Goal: Transaction & Acquisition: Register for event/course

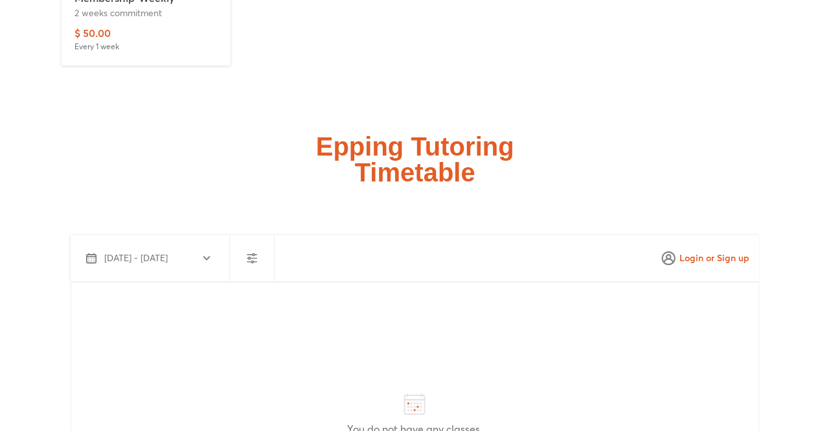
scroll to position [3175, 0]
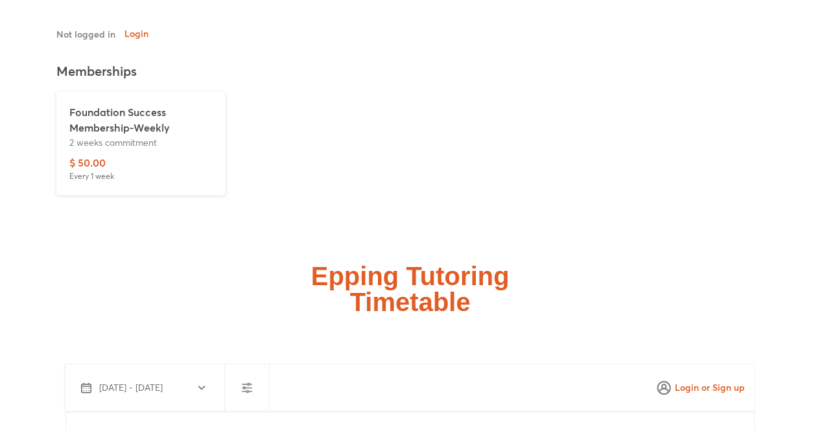
click at [89, 155] on p "$ 50.00" at bounding box center [87, 163] width 36 height 16
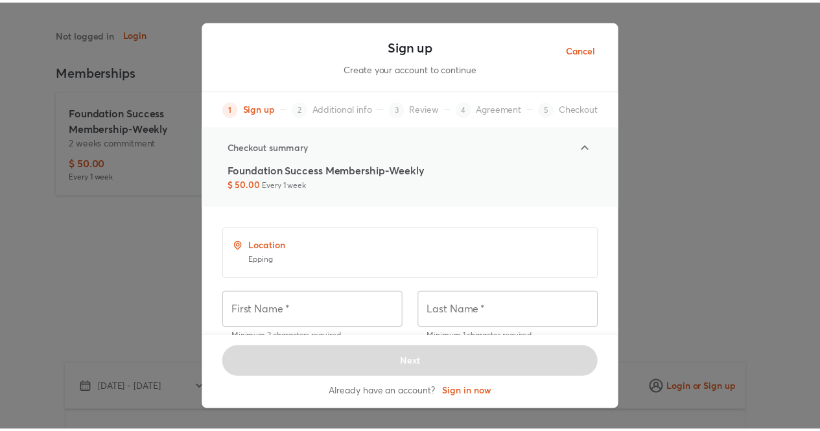
scroll to position [1, 0]
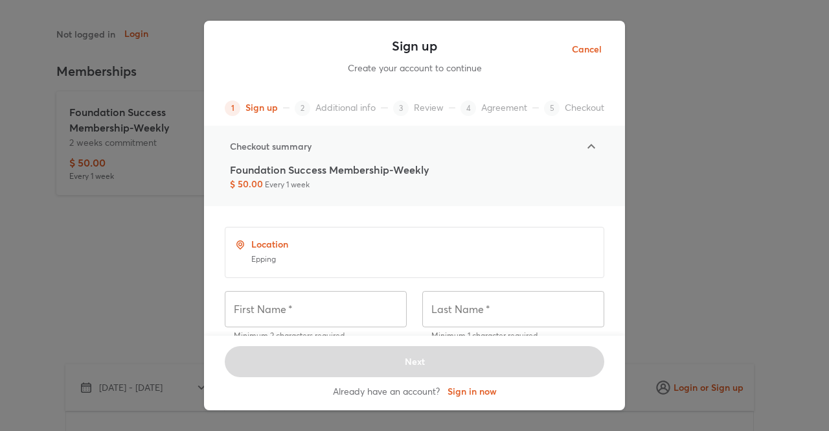
click at [608, 46] on button "Cancel" at bounding box center [587, 50] width 51 height 32
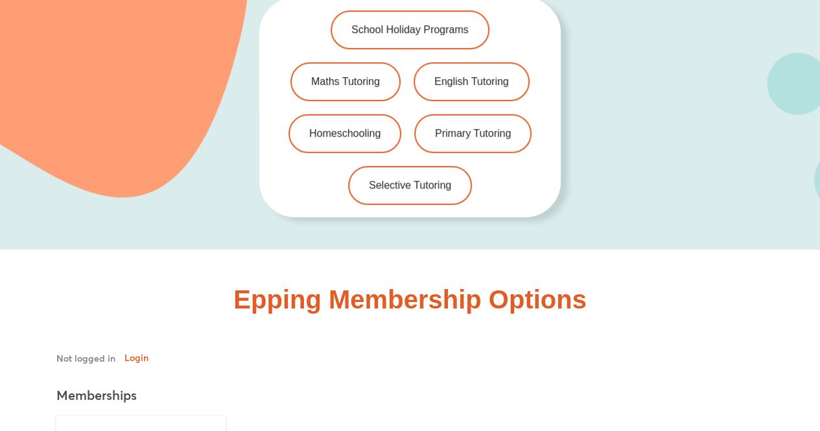
scroll to position [2786, 0]
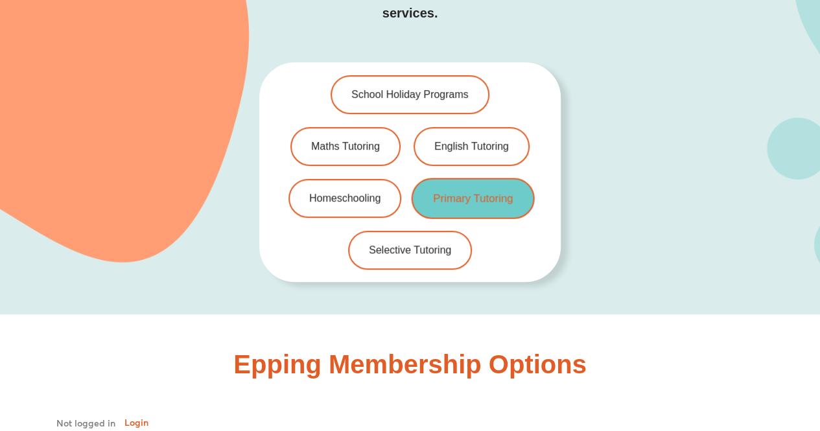
click at [461, 192] on span "Primary Tutoring" at bounding box center [473, 197] width 80 height 11
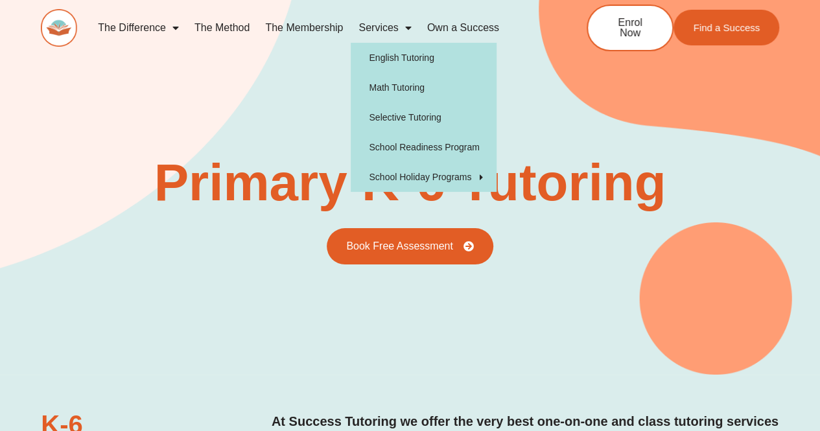
click at [403, 27] on span "Menu" at bounding box center [404, 27] width 13 height 23
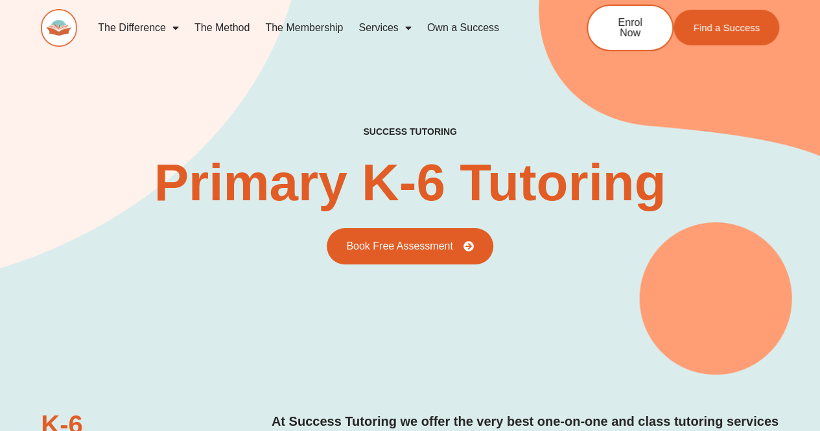
click at [479, 26] on link "Own a Success" at bounding box center [462, 28] width 87 height 30
click at [302, 25] on link "The Membership" at bounding box center [303, 28] width 93 height 30
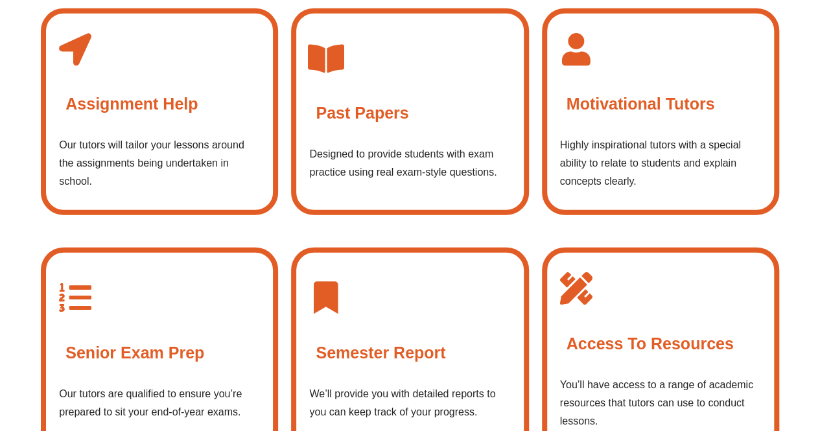
scroll to position [1620, 0]
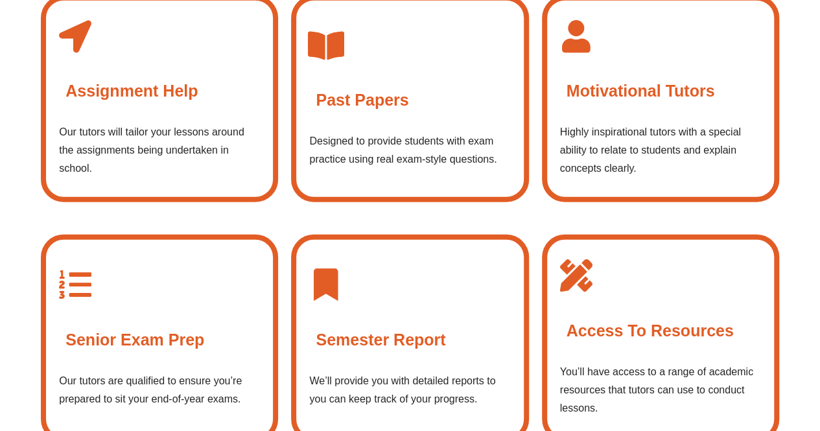
click at [360, 98] on h4 "Past Papers" at bounding box center [362, 100] width 93 height 26
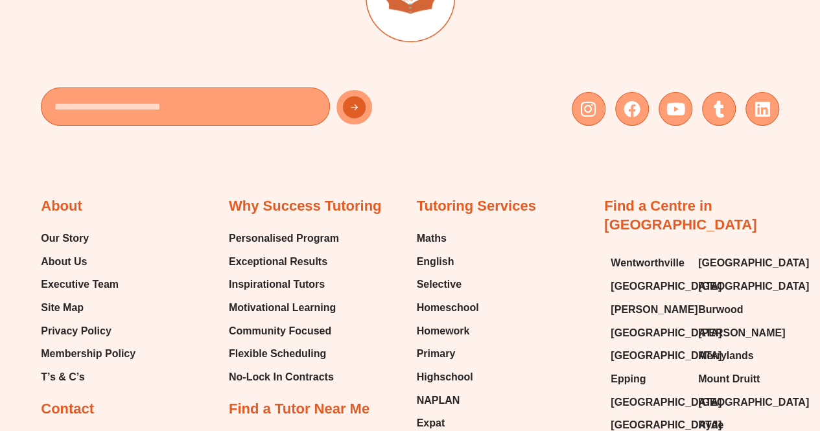
scroll to position [5119, 0]
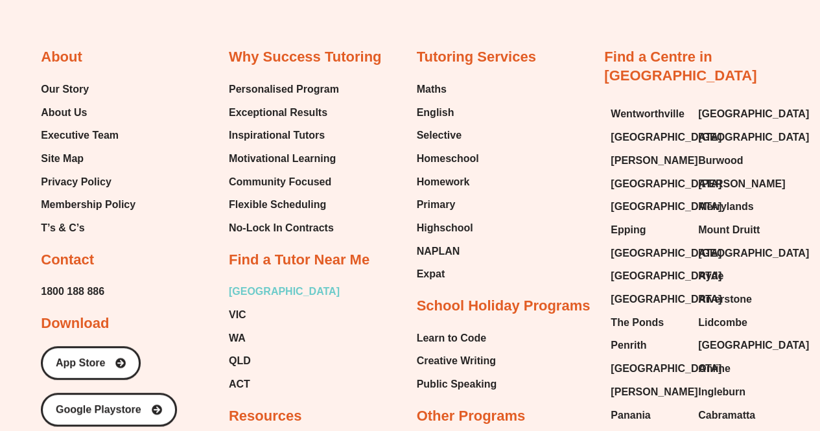
click at [244, 282] on span "[GEOGRAPHIC_DATA]" at bounding box center [284, 291] width 111 height 19
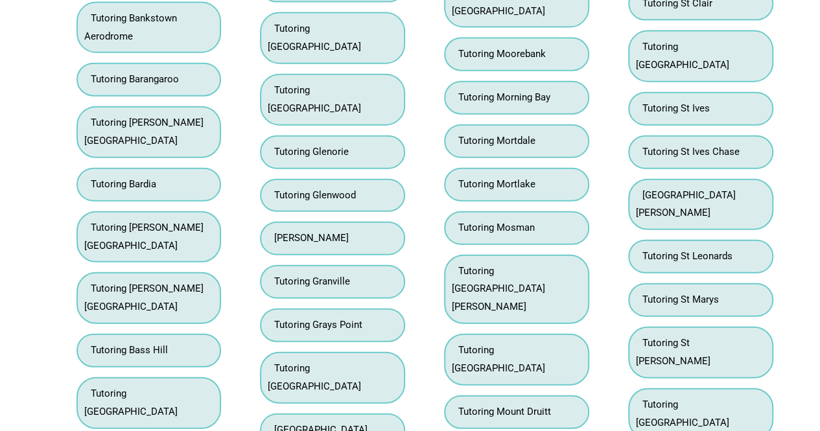
scroll to position [4013, 0]
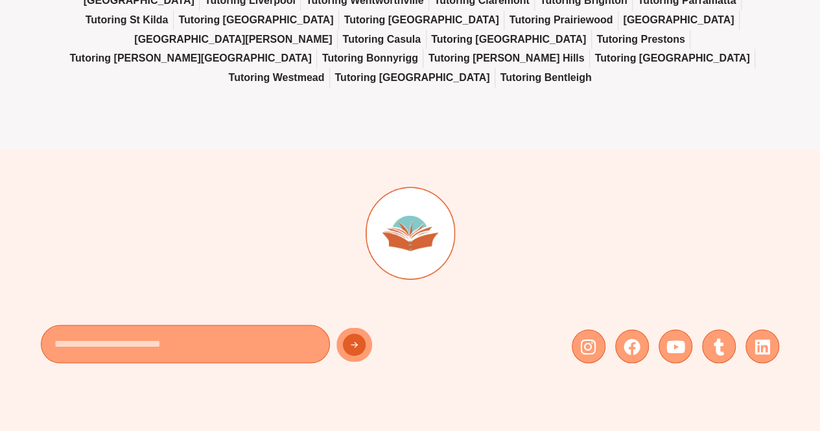
scroll to position [6025, 0]
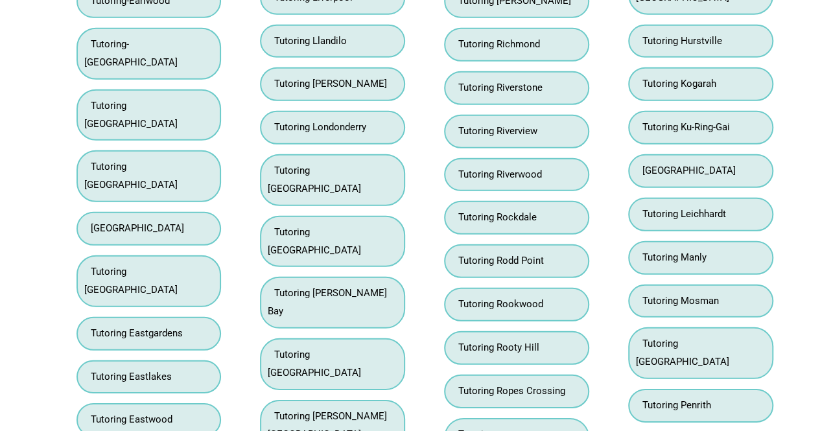
scroll to position [9197, 0]
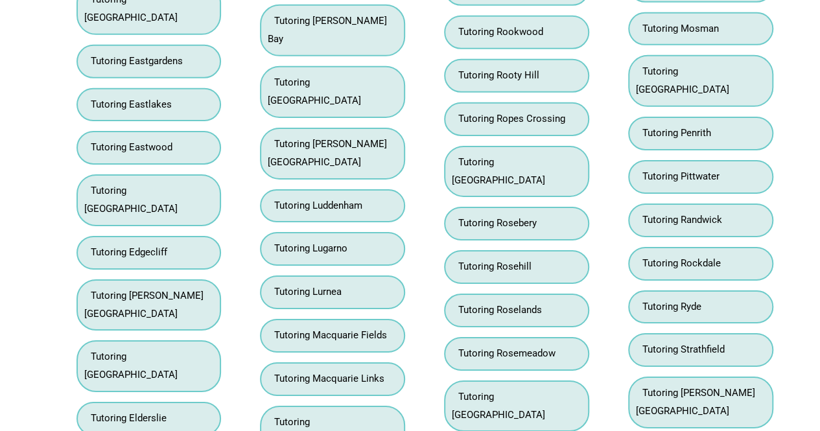
scroll to position [9379, 0]
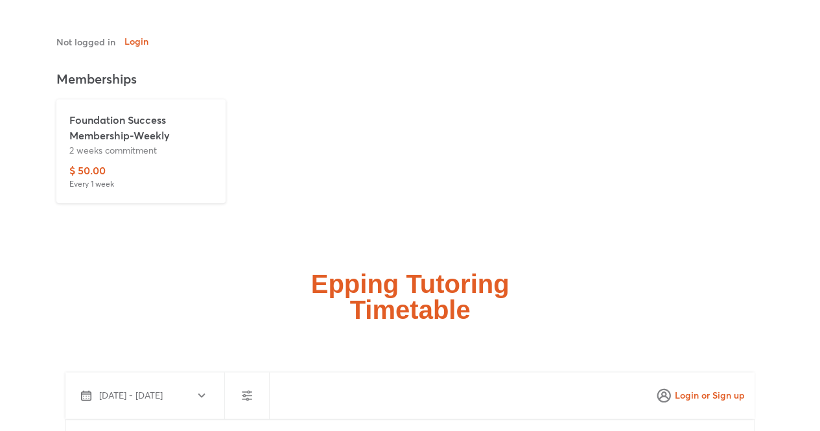
scroll to position [3174, 0]
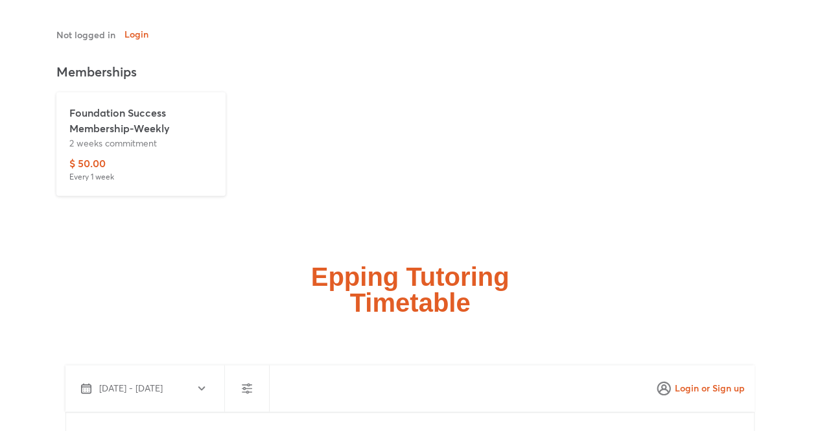
click at [30, 195] on div "Epping Membership Options" at bounding box center [410, 95] width 820 height 338
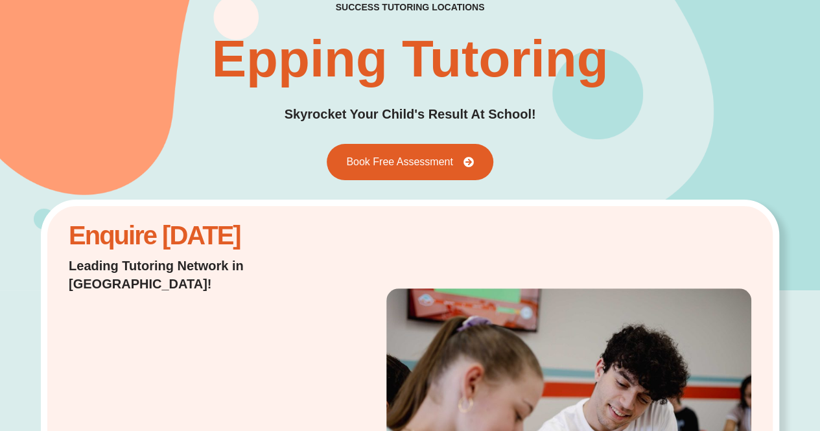
scroll to position [0, 0]
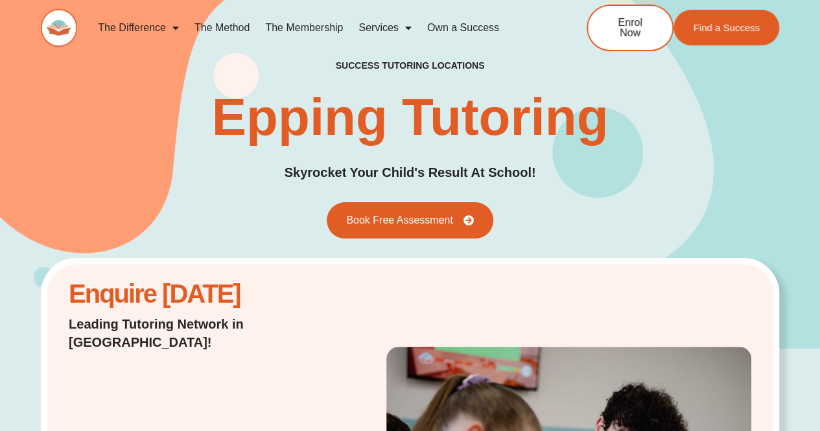
click at [225, 26] on link "The Method" at bounding box center [222, 28] width 71 height 30
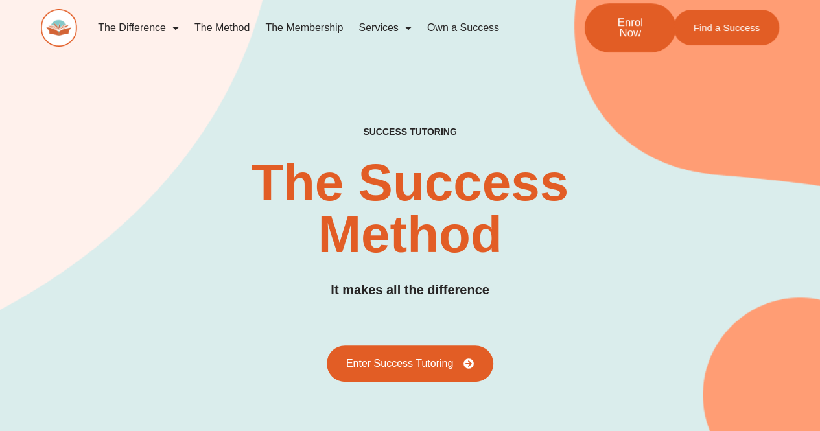
click at [622, 27] on span "Enrol Now" at bounding box center [630, 28] width 48 height 22
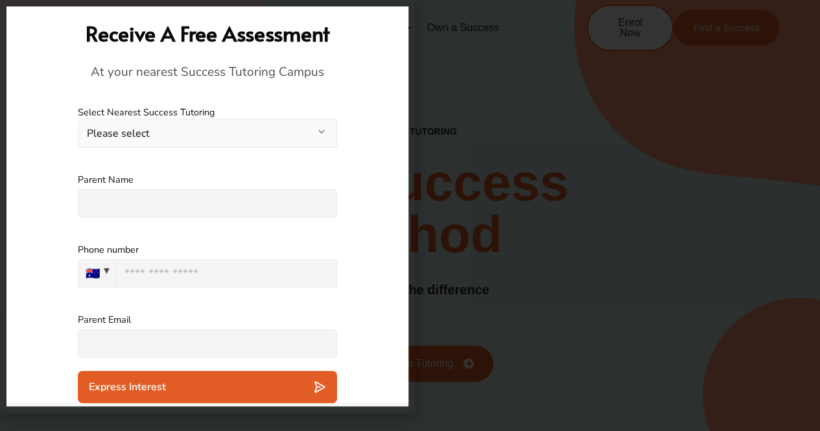
click at [213, 137] on button "Please select" at bounding box center [207, 133] width 259 height 29
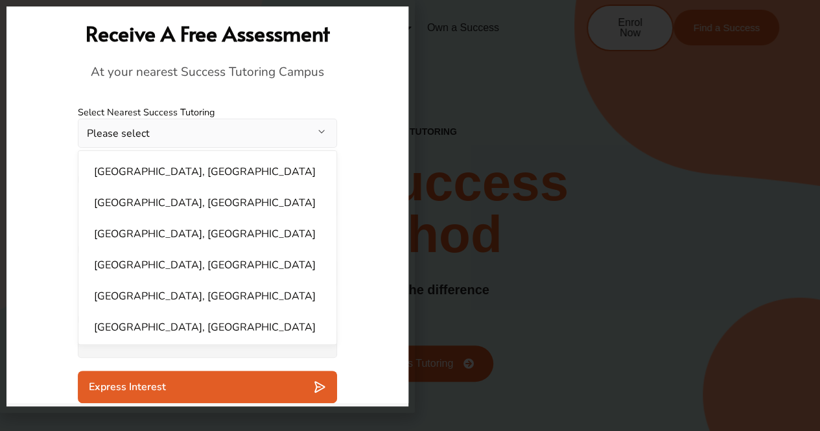
click at [161, 200] on li "Baulkham Hills, NSW" at bounding box center [207, 203] width 242 height 26
select select "**********"
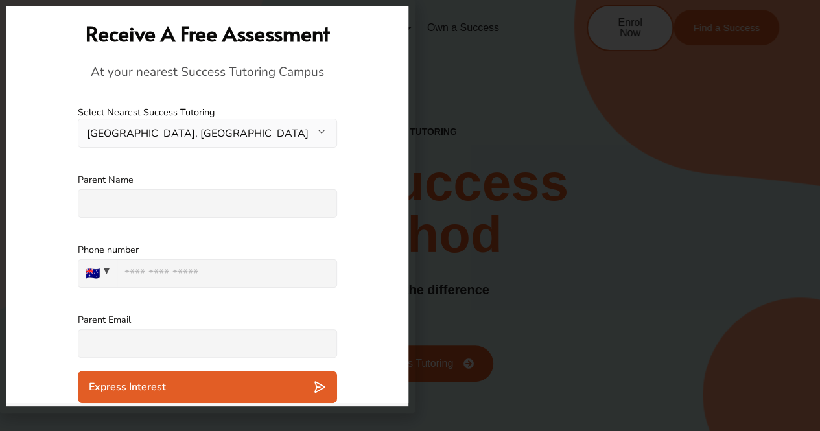
click at [161, 200] on input "text" at bounding box center [207, 203] width 259 height 29
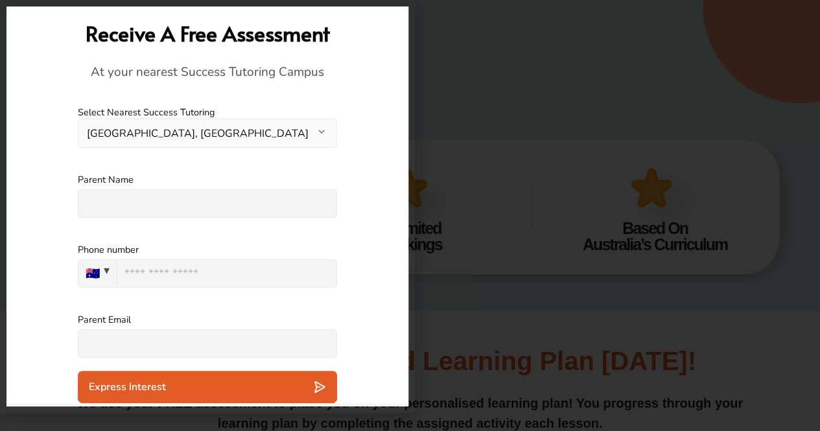
click at [511, 90] on div at bounding box center [410, 215] width 820 height 431
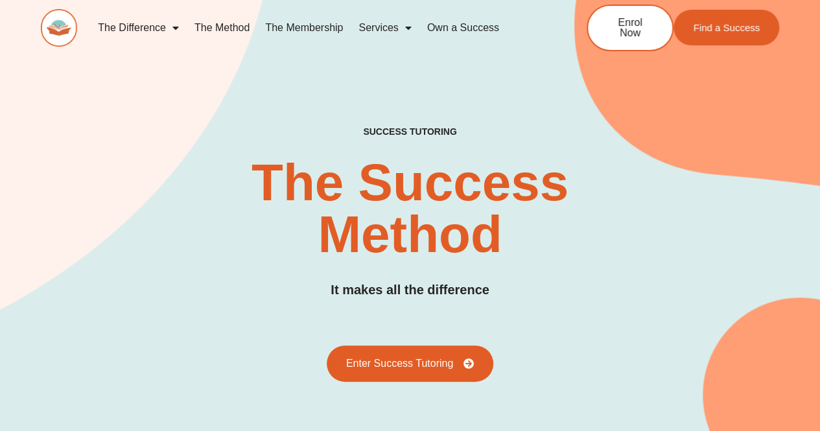
click at [318, 25] on link "The Membership" at bounding box center [303, 28] width 93 height 30
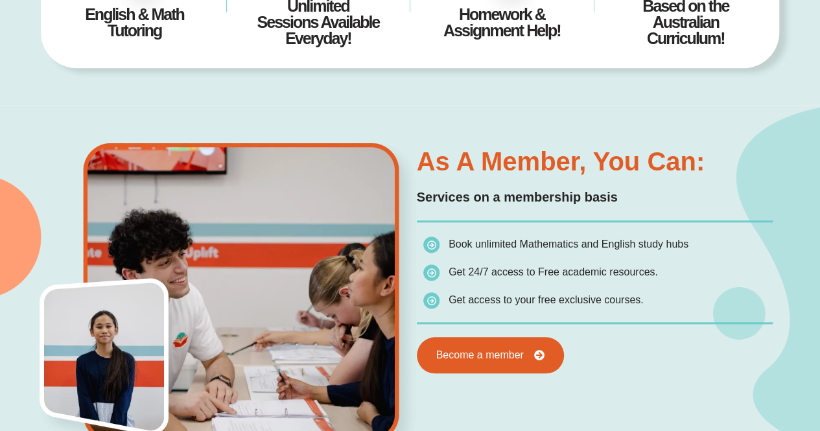
scroll to position [581, 0]
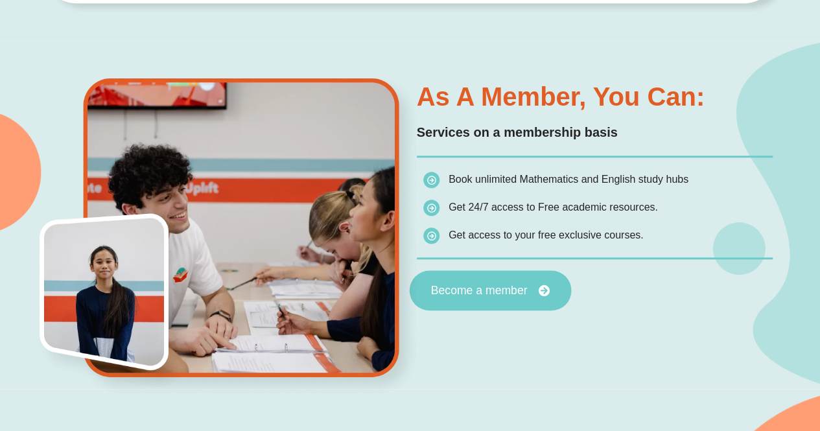
click at [488, 295] on span "Become a member" at bounding box center [478, 290] width 97 height 12
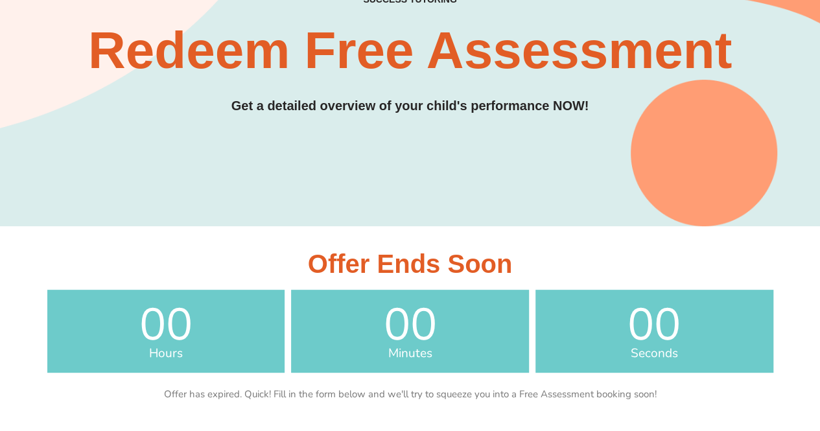
scroll to position [62, 0]
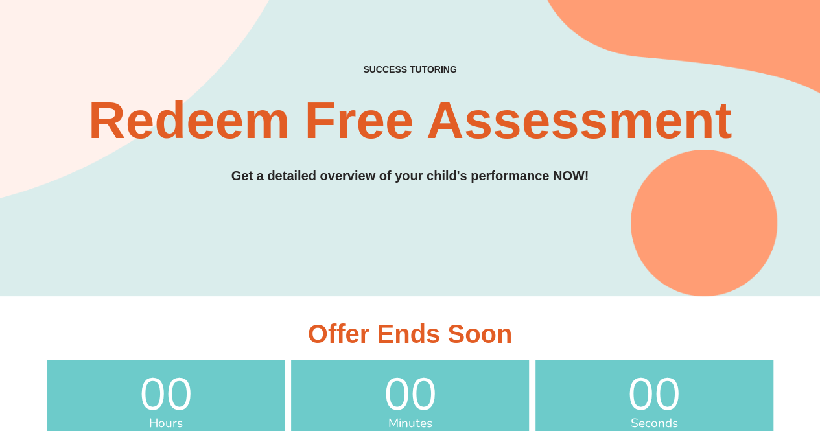
click at [514, 213] on div "SUCCESS TUTORING​ Redeem Free Assessment Get a detailed overview of your child'…" at bounding box center [410, 91] width 738 height 409
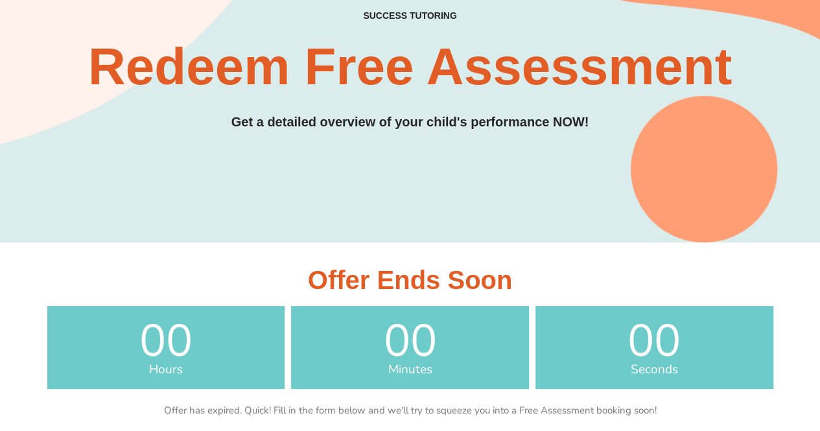
scroll to position [0, 0]
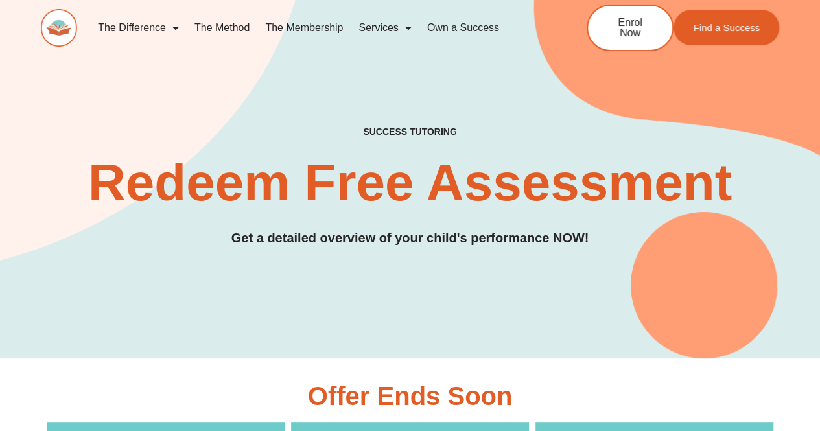
drag, startPoint x: 508, startPoint y: 244, endPoint x: 687, endPoint y: 250, distance: 178.9
click at [508, 244] on h3 "Get a detailed overview of your child's performance NOW!" at bounding box center [410, 238] width 738 height 20
click at [689, 251] on div "SUCCESS TUTORING​ Redeem Free Assessment Get a detailed overview of your child'…" at bounding box center [410, 153] width 738 height 409
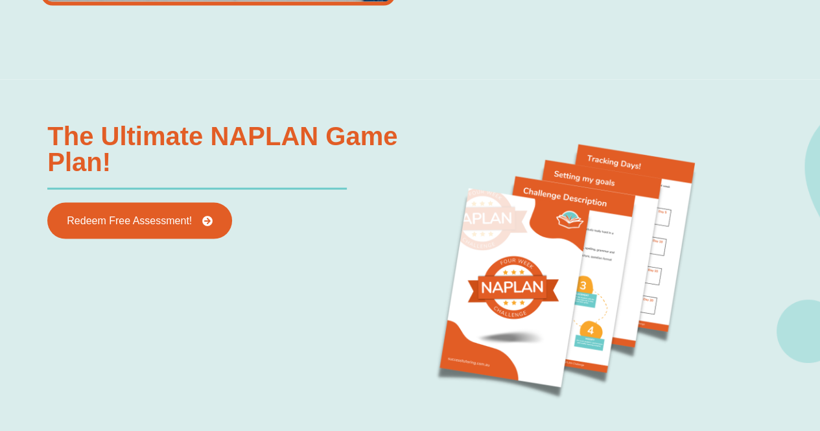
scroll to position [1231, 0]
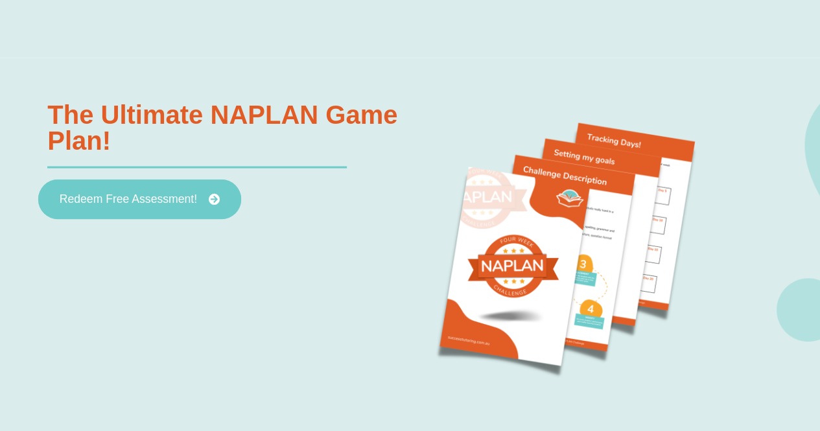
click at [143, 195] on span "Redeem Free Assessment!" at bounding box center [128, 200] width 137 height 12
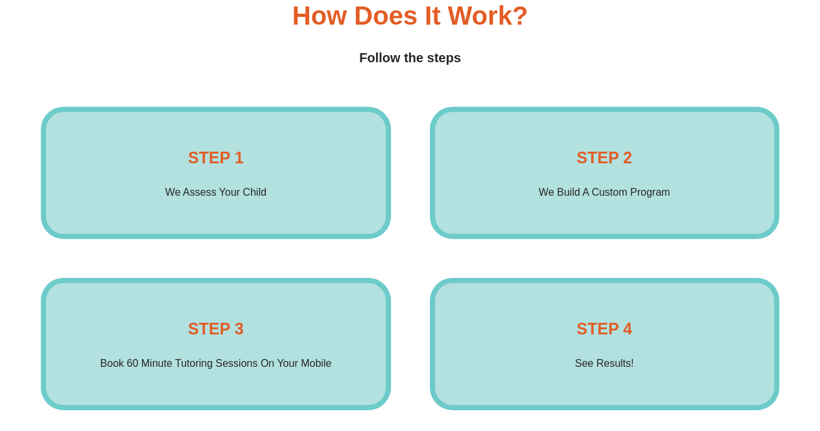
scroll to position [1944, 0]
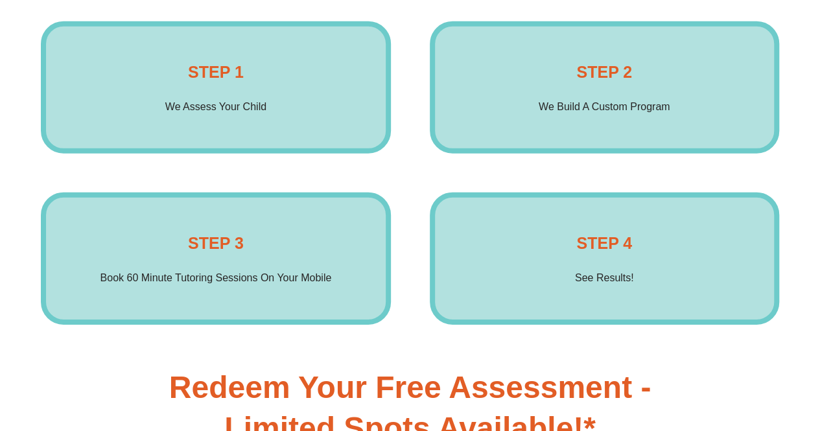
click at [178, 272] on p "Book 60 Minute Tutoring Sessions On Your Mobile" at bounding box center [215, 278] width 231 height 18
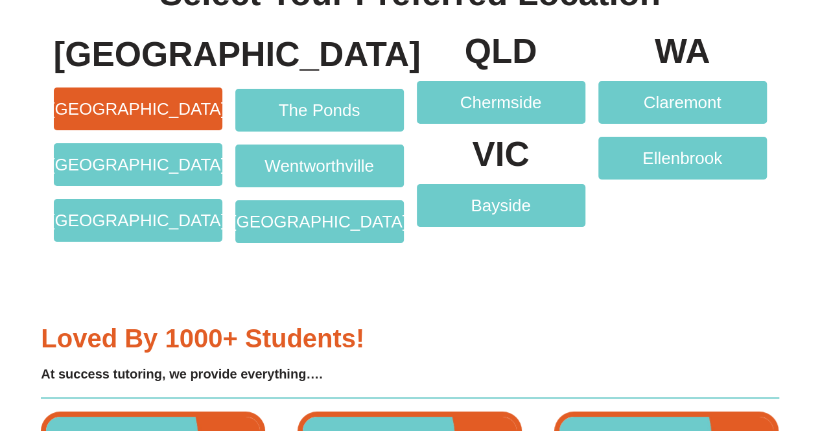
scroll to position [2462, 0]
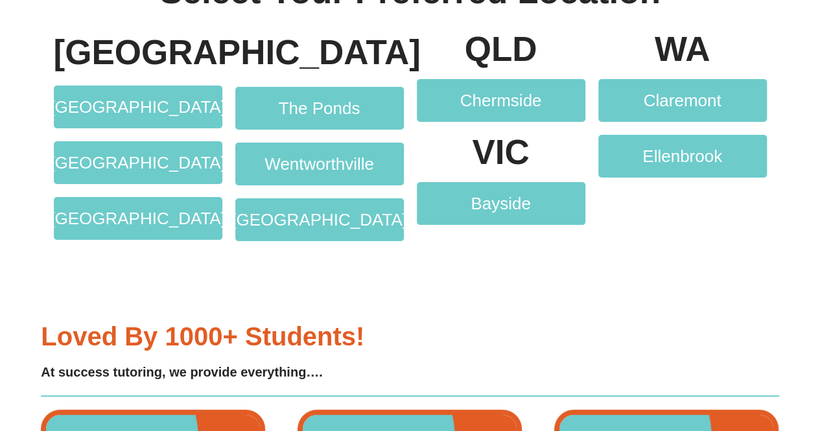
click at [202, 262] on div at bounding box center [410, 264] width 726 height 32
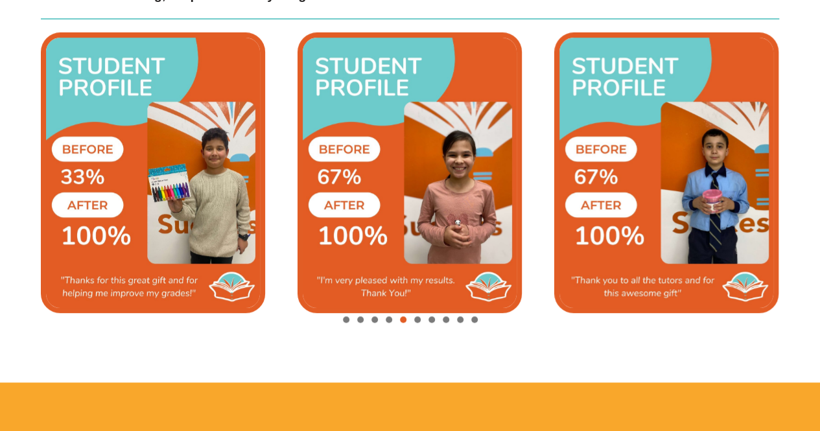
scroll to position [2721, 0]
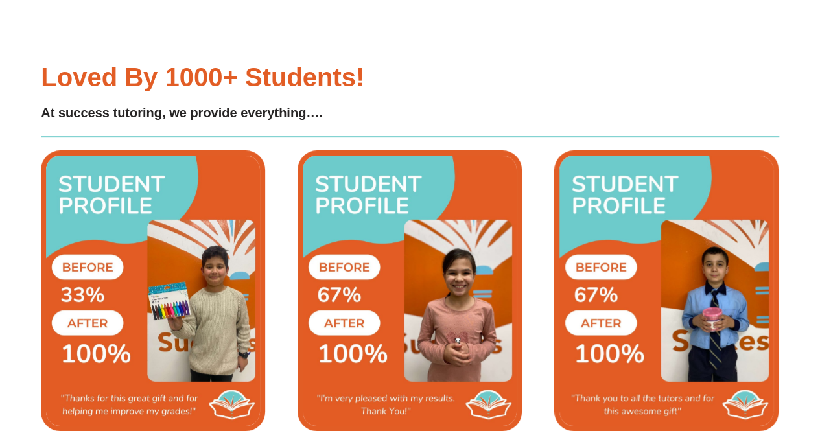
click at [796, 291] on div "Loved by 1000+ students! At success tutoring, we provide everything…." at bounding box center [410, 263] width 820 height 473
click at [21, 295] on div "Loved by 1000+ students! At success tutoring, we provide everything…." at bounding box center [410, 263] width 820 height 473
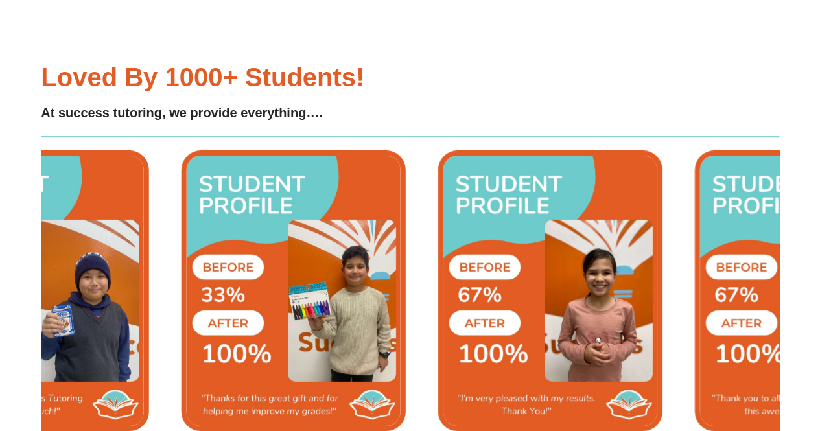
click at [625, 261] on img "6 / 10" at bounding box center [550, 290] width 224 height 281
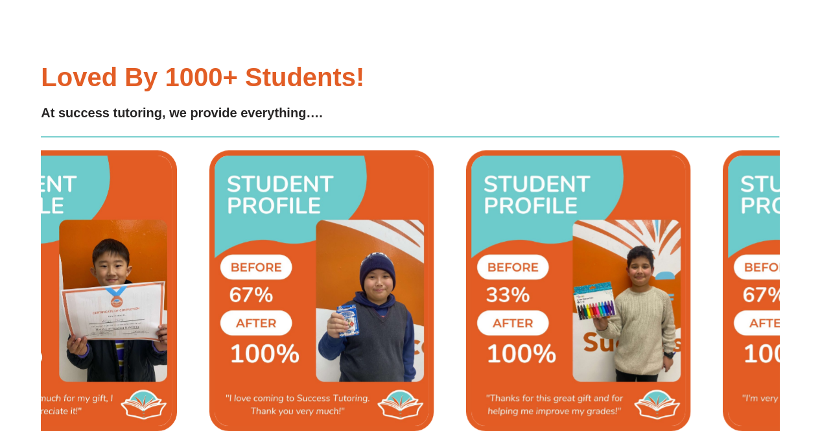
click at [433, 275] on img "4 / 10" at bounding box center [321, 290] width 224 height 281
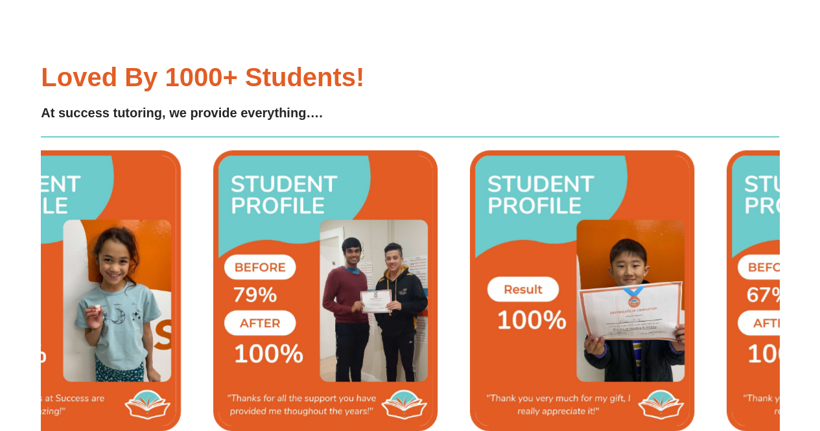
click at [617, 275] on img "2 / 10" at bounding box center [582, 290] width 224 height 281
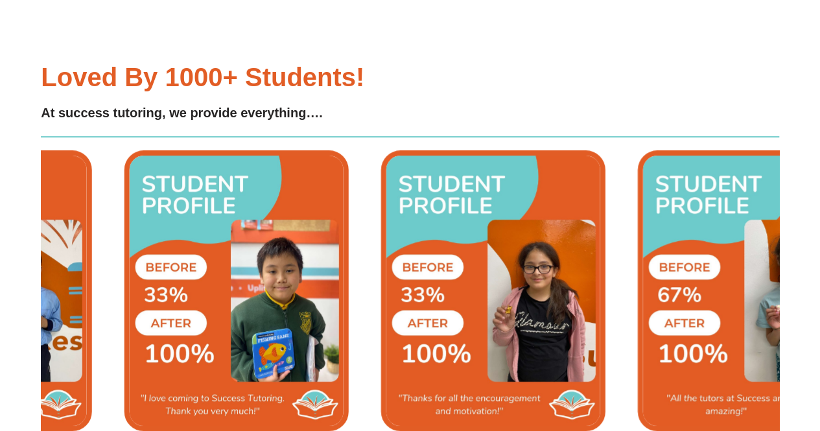
click at [349, 266] on img "8 / 10" at bounding box center [236, 290] width 224 height 281
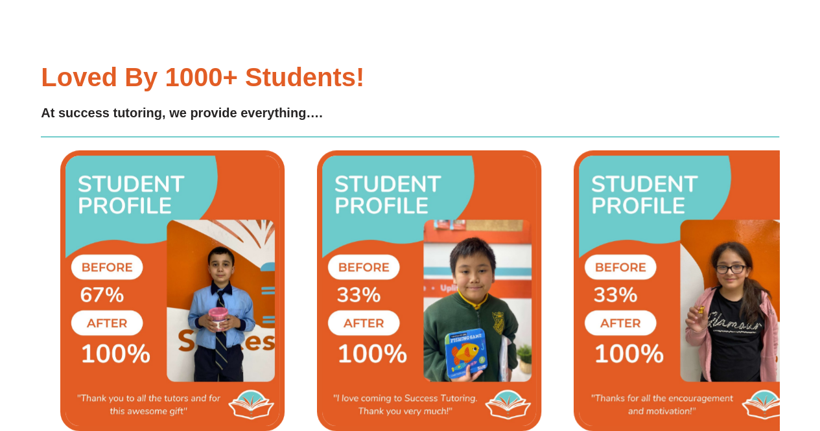
click at [284, 270] on img "7 / 10" at bounding box center [172, 290] width 224 height 281
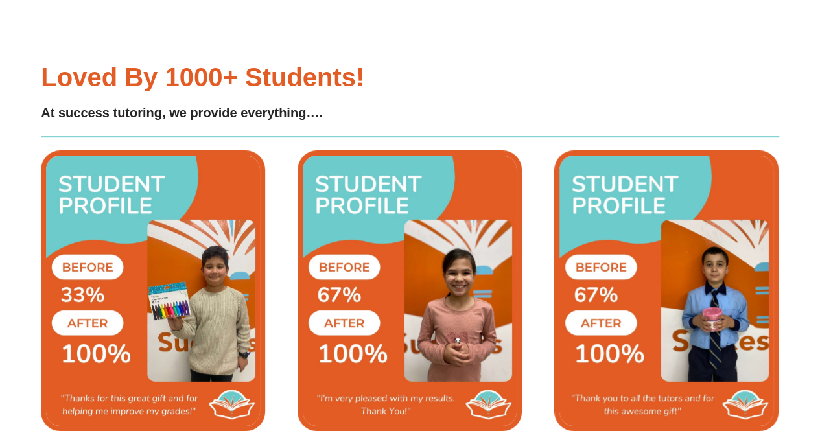
click at [522, 290] on img "6 / 10" at bounding box center [409, 290] width 224 height 281
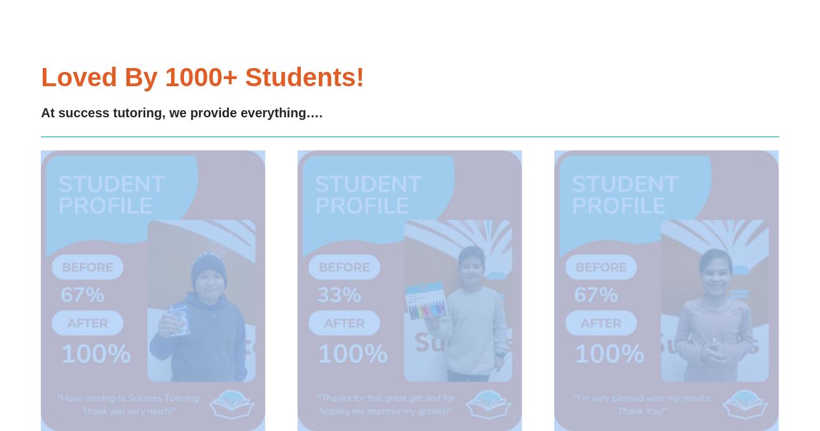
drag, startPoint x: 341, startPoint y: 288, endPoint x: 590, endPoint y: 288, distance: 248.2
click at [613, 288] on div "Image Carousel" at bounding box center [410, 300] width 738 height 300
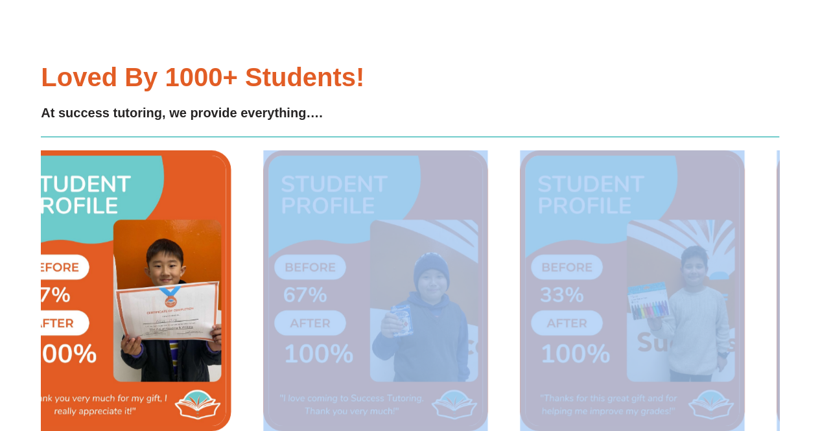
click at [531, 270] on img "5 / 10" at bounding box center [632, 290] width 224 height 281
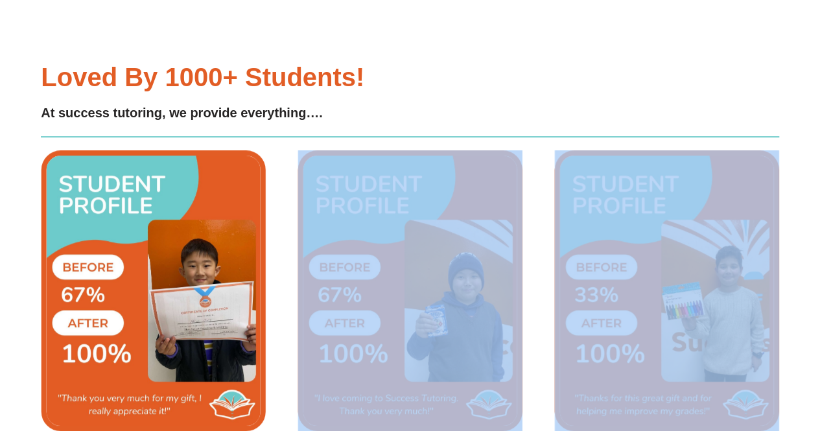
click at [266, 260] on img "3 / 10" at bounding box center [153, 290] width 224 height 281
